Goal: Information Seeking & Learning: Find specific page/section

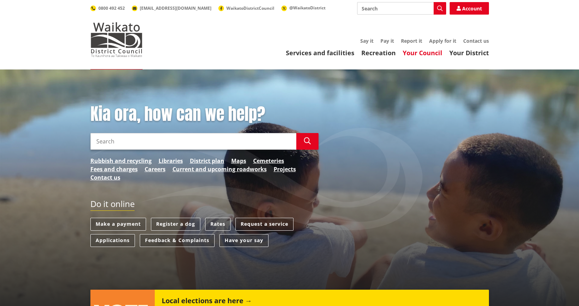
click at [432, 51] on link "Your Council" at bounding box center [422, 53] width 40 height 8
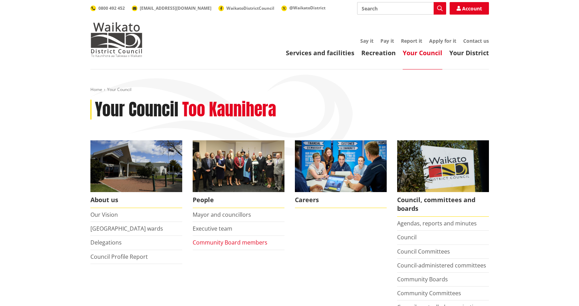
click at [243, 244] on link "Community Board members" at bounding box center [230, 243] width 75 height 8
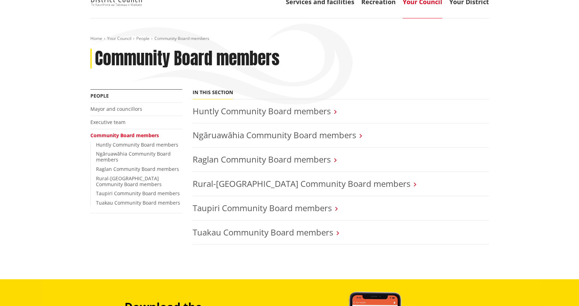
scroll to position [35, 0]
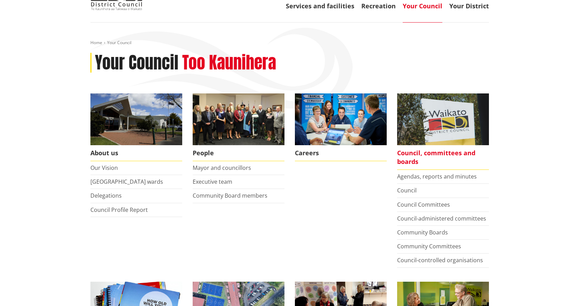
scroll to position [69, 0]
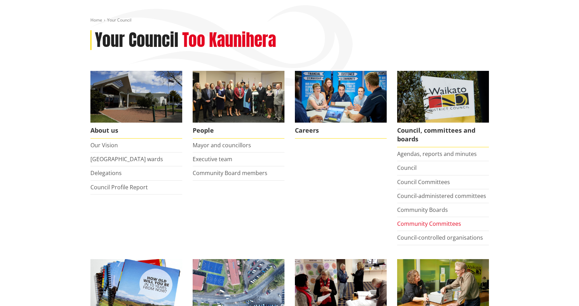
click at [436, 222] on link "Community Committees" at bounding box center [429, 224] width 64 height 8
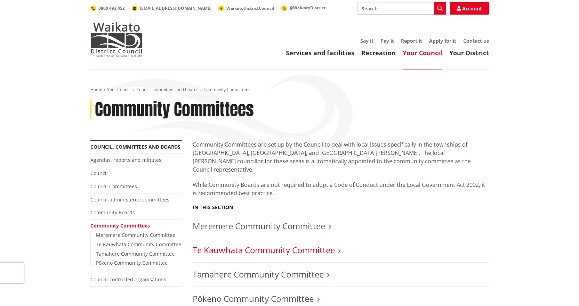
click at [299, 244] on link "Te Kauwhata Community Committee" at bounding box center [264, 249] width 142 height 11
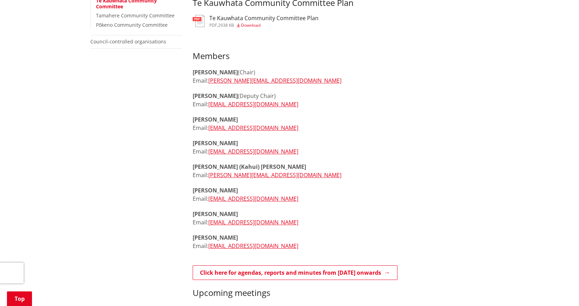
scroll to position [243, 0]
